Goal: Navigation & Orientation: Find specific page/section

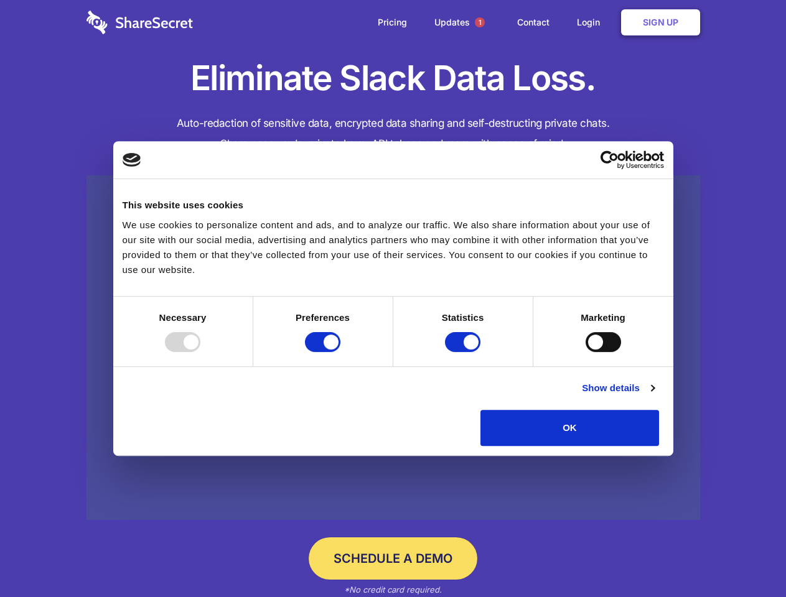
click at [200, 352] on div at bounding box center [182, 342] width 35 height 20
click at [340, 352] on input "Preferences" at bounding box center [322, 342] width 35 height 20
checkbox input "false"
click at [464, 352] on input "Statistics" at bounding box center [462, 342] width 35 height 20
checkbox input "false"
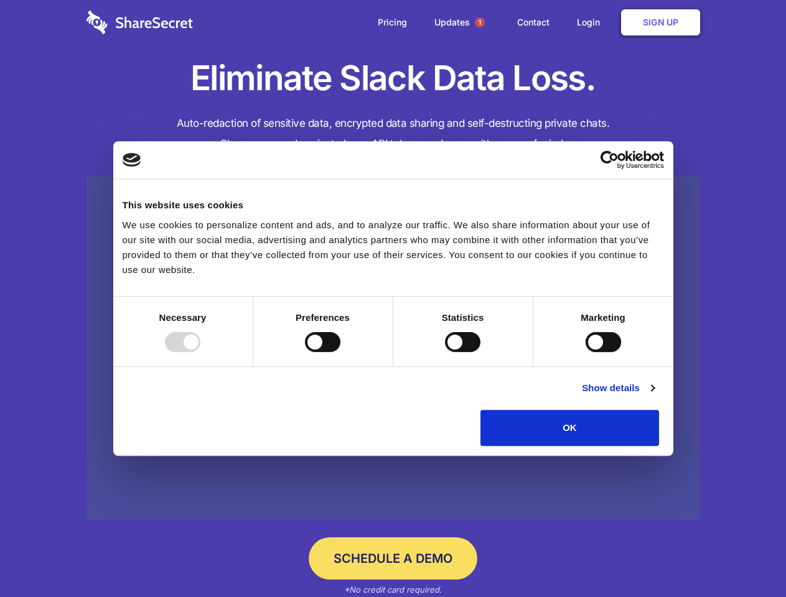
click at [585, 352] on input "Marketing" at bounding box center [602, 342] width 35 height 20
checkbox input "true"
click at [654, 396] on link "Show details" at bounding box center [618, 388] width 72 height 15
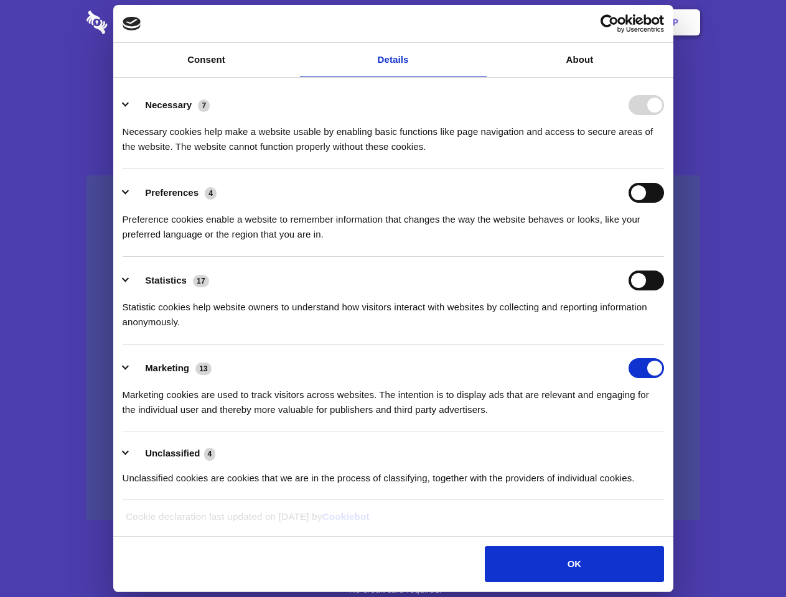
click at [664, 169] on li "Necessary 7 Necessary cookies help make a website usable by enabling basic func…" at bounding box center [393, 125] width 541 height 88
click at [479, 22] on span "1" at bounding box center [480, 22] width 10 height 10
